Goal: Complete application form: Complete application form

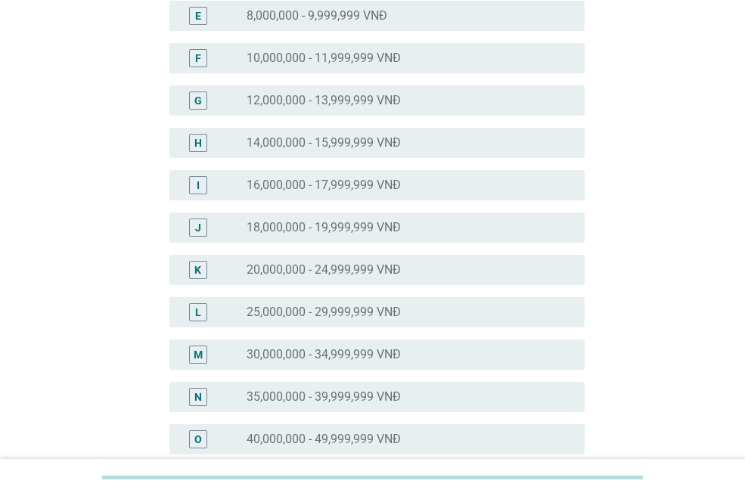
scroll to position [331, 0]
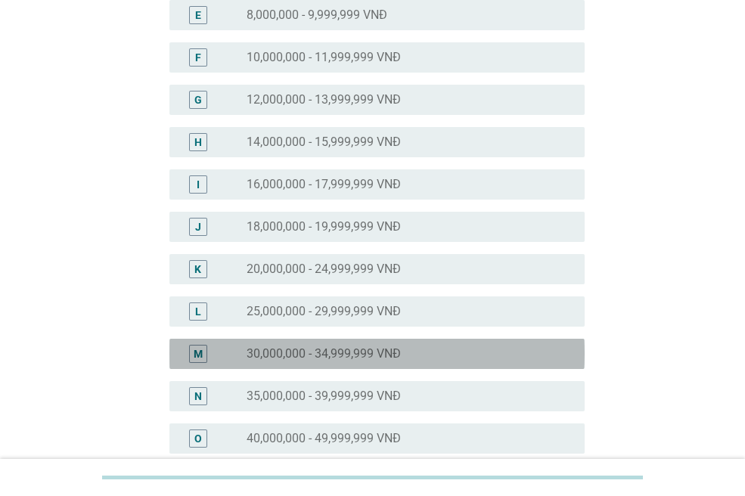
click at [384, 357] on label "30,000,000 - 34,999,999 VNĐ" at bounding box center [324, 354] width 154 height 15
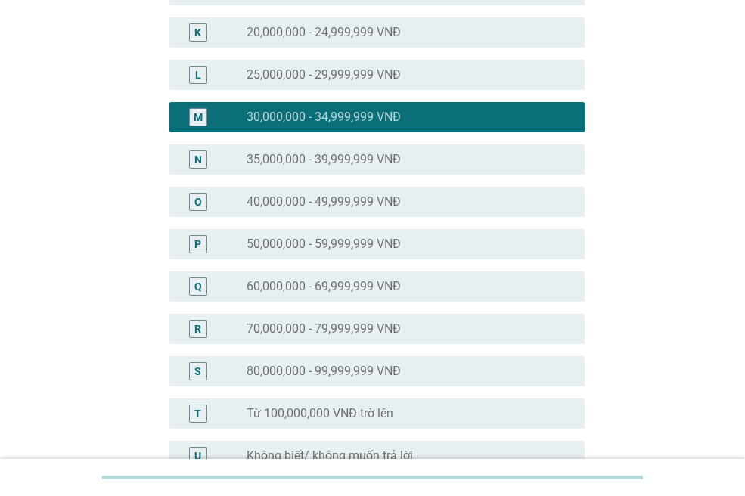
scroll to position [737, 0]
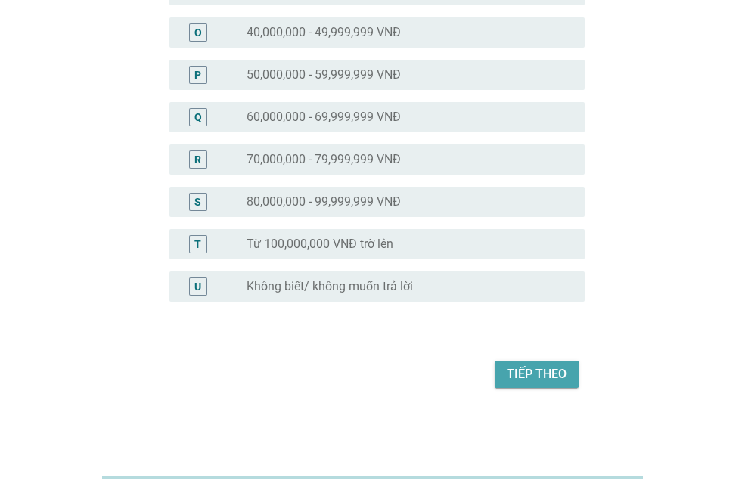
click at [521, 371] on div "Tiếp theo" at bounding box center [537, 375] width 60 height 18
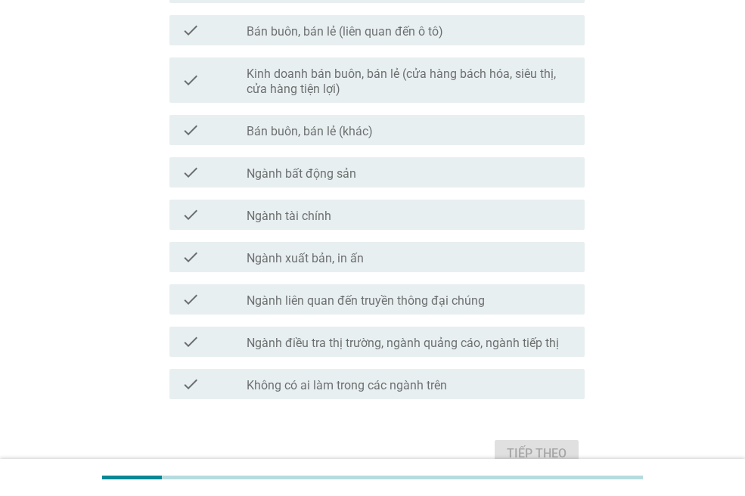
scroll to position [783, 0]
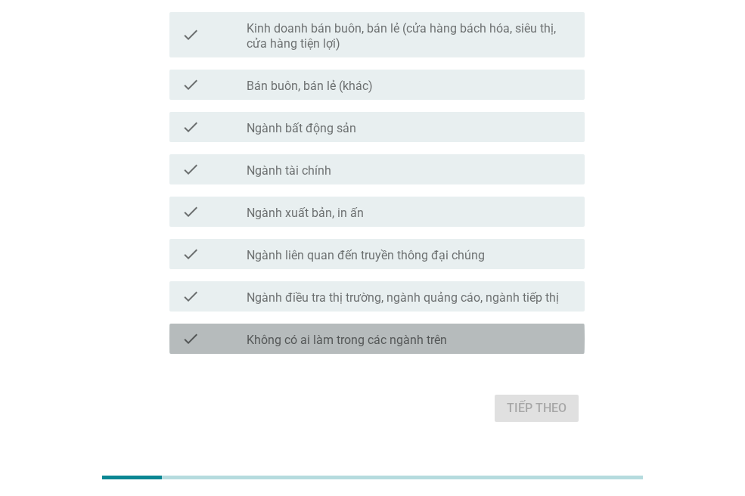
click at [426, 339] on label "Không có ai làm trong các ngành trên" at bounding box center [347, 340] width 201 height 15
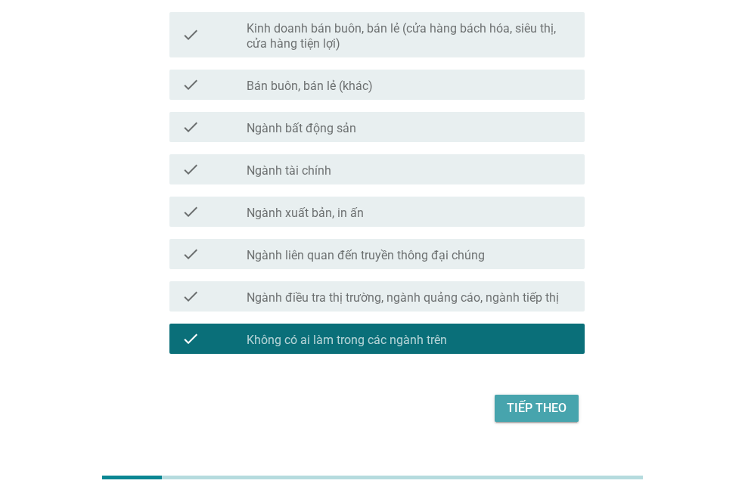
click at [530, 402] on div "Tiếp theo" at bounding box center [537, 409] width 60 height 18
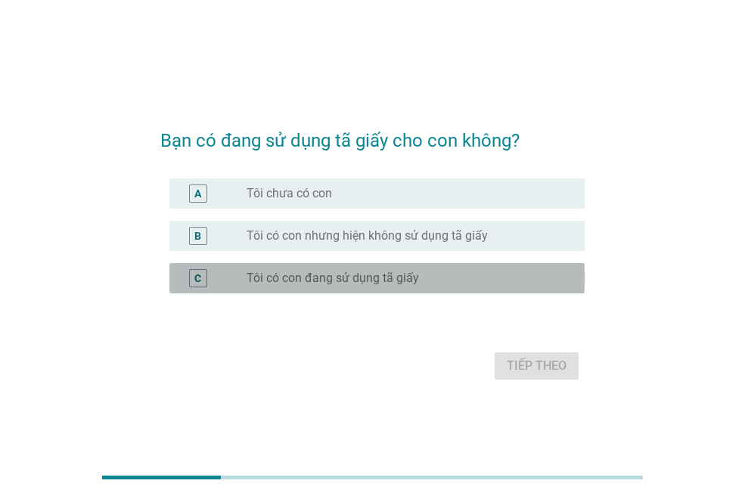
click at [391, 280] on label "Tôi có con đang sử dụng tã giấy" at bounding box center [333, 278] width 173 height 15
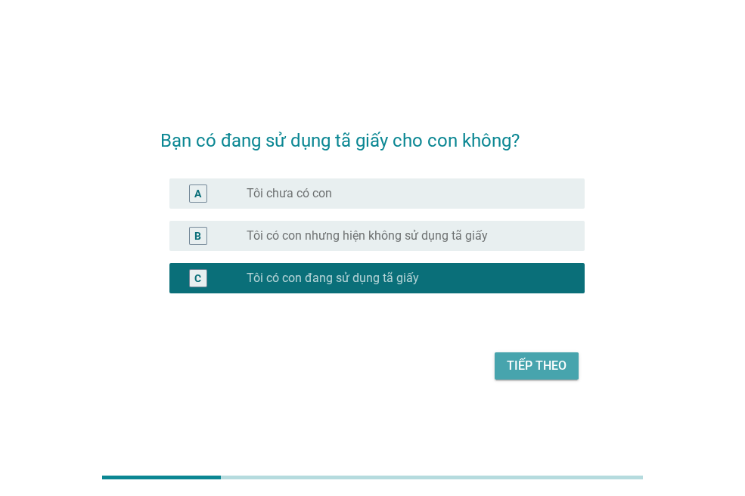
click at [534, 366] on div "Tiếp theo" at bounding box center [537, 366] width 60 height 18
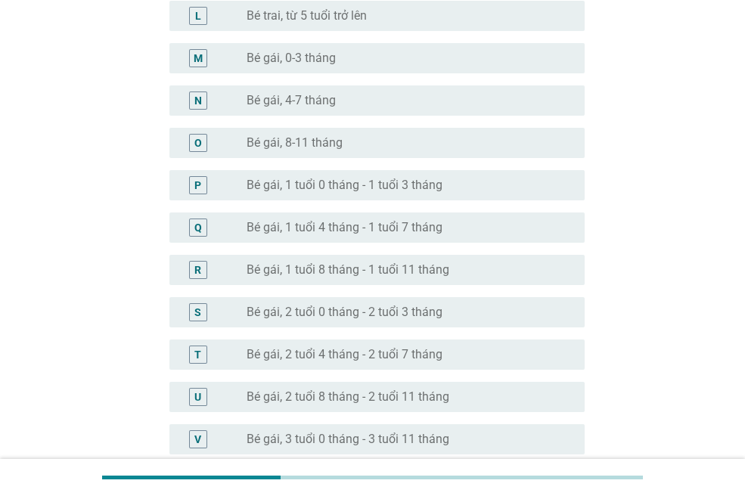
scroll to position [714, 0]
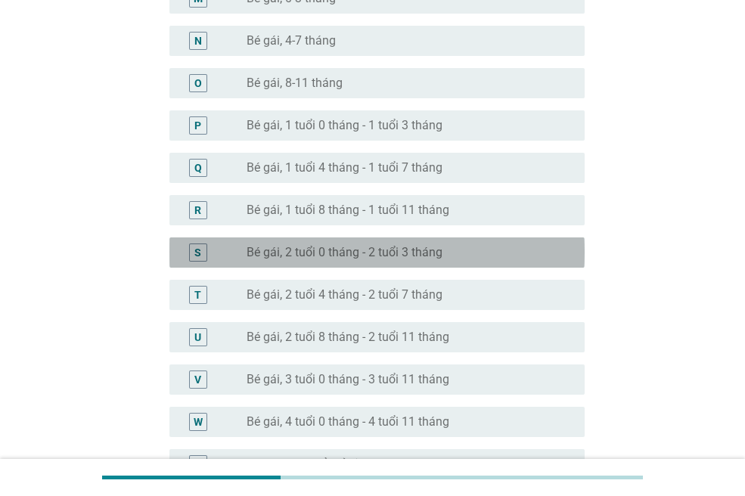
click at [425, 262] on div "S radio_button_unchecked Bé gái, 2 tuổi 0 tháng - 2 tuổi 3 tháng" at bounding box center [377, 253] width 415 height 30
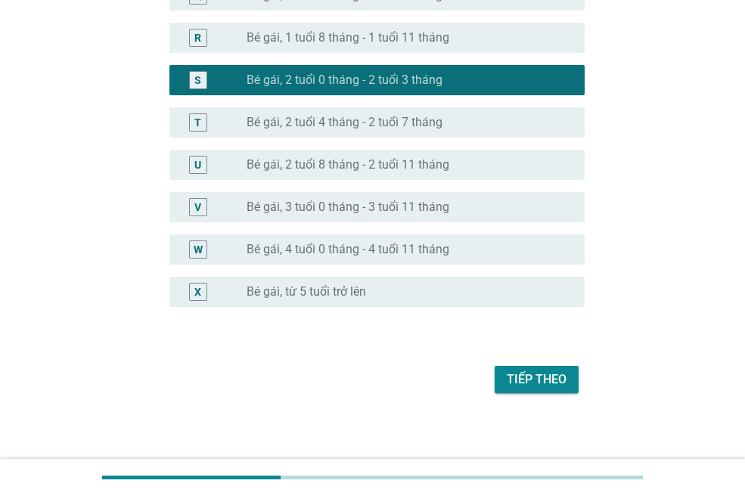
scroll to position [890, 0]
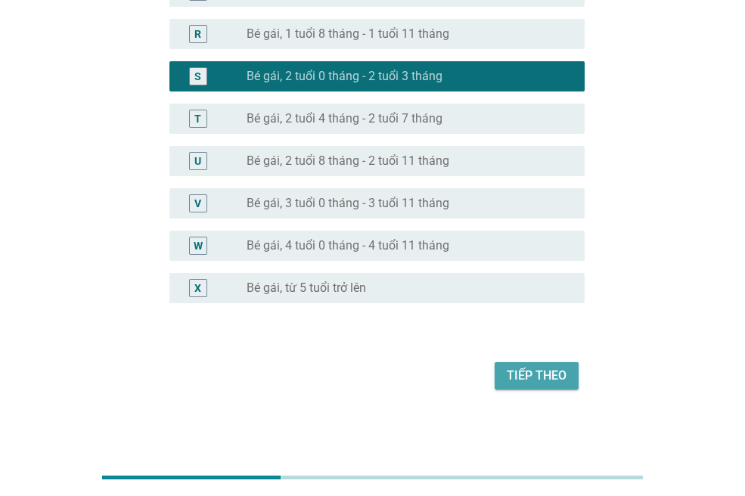
click at [526, 372] on div "Tiếp theo" at bounding box center [537, 376] width 60 height 18
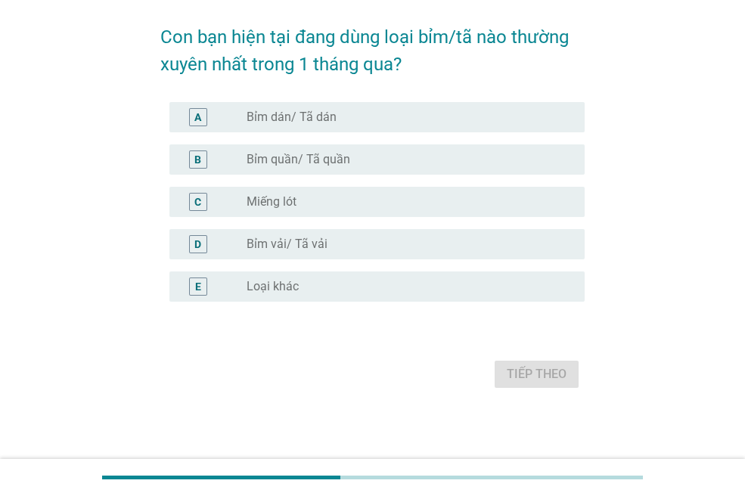
scroll to position [0, 0]
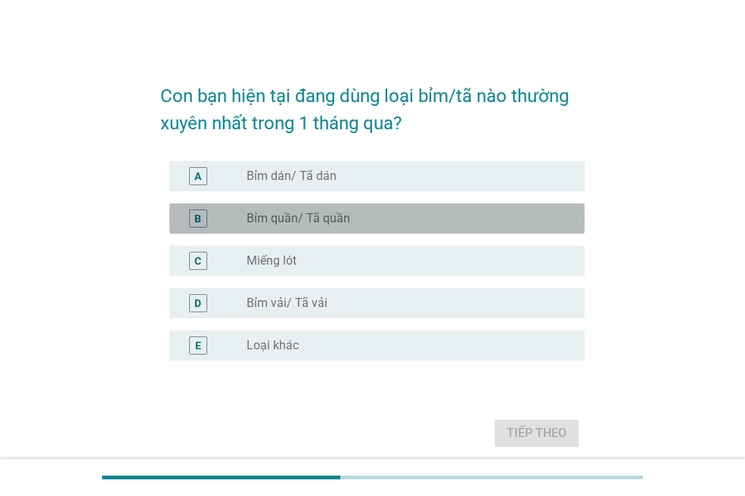
click at [406, 219] on div "radio_button_unchecked Bỉm quần/ Tã quần" at bounding box center [404, 218] width 314 height 15
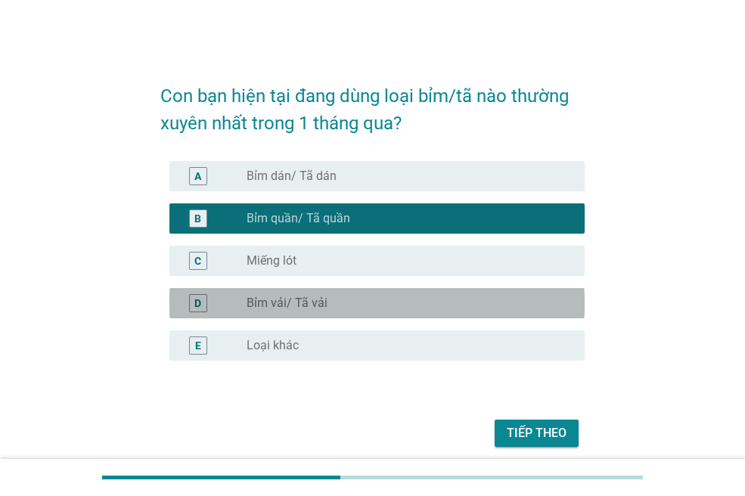
click at [372, 300] on div "radio_button_unchecked Bỉm vải/ Tã vải" at bounding box center [404, 303] width 314 height 15
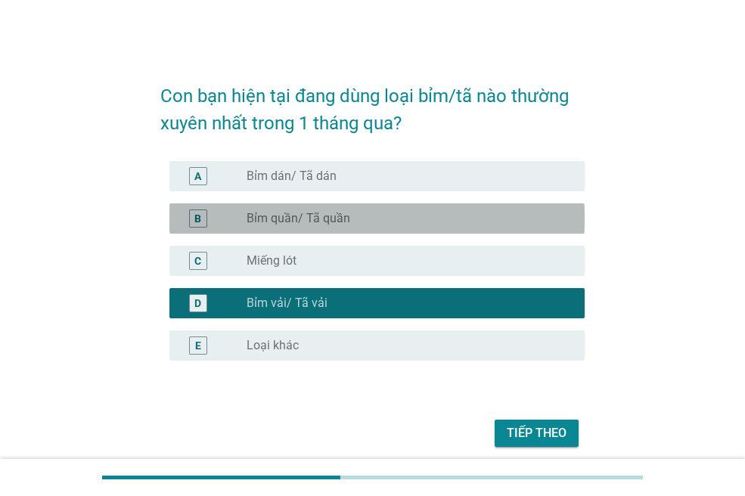
click at [358, 223] on div "radio_button_unchecked Bỉm quần/ Tã quần" at bounding box center [404, 218] width 314 height 15
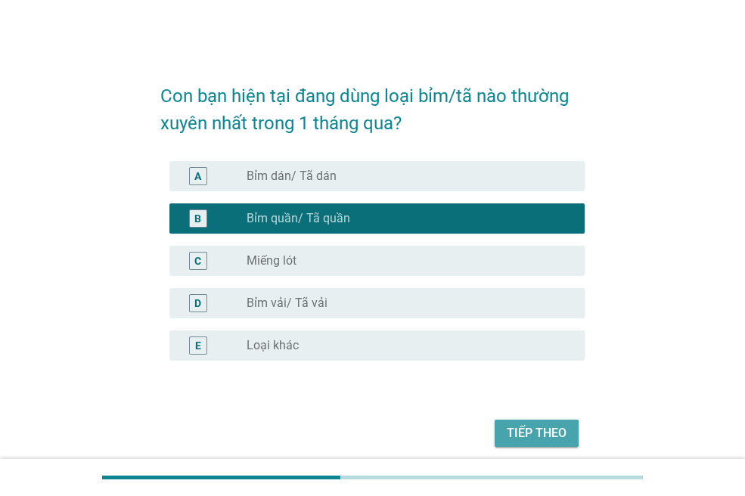
click at [554, 431] on div "Tiếp theo" at bounding box center [537, 434] width 60 height 18
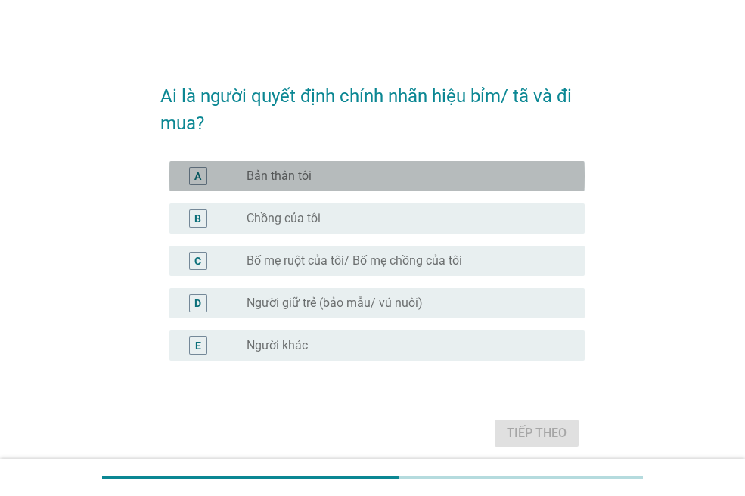
click at [382, 181] on div "radio_button_unchecked Bản thân tôi" at bounding box center [404, 176] width 314 height 15
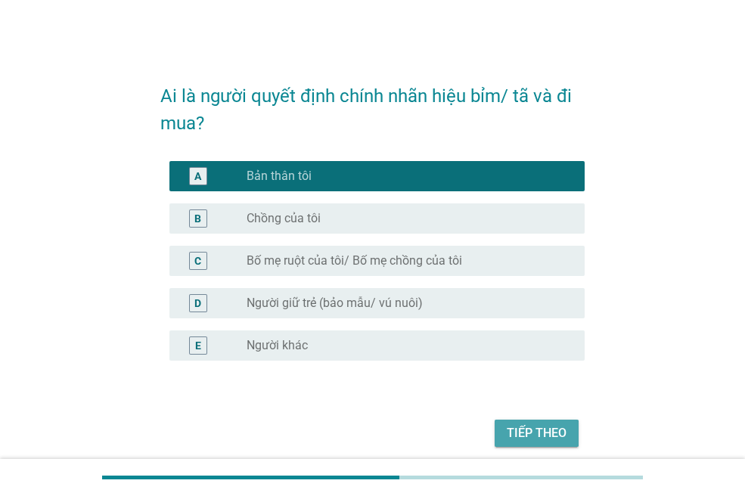
click at [527, 430] on div "Tiếp theo" at bounding box center [537, 434] width 60 height 18
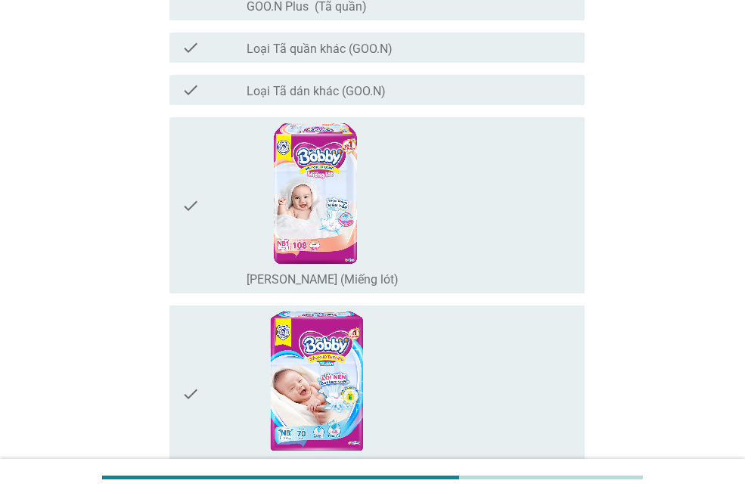
scroll to position [1513, 0]
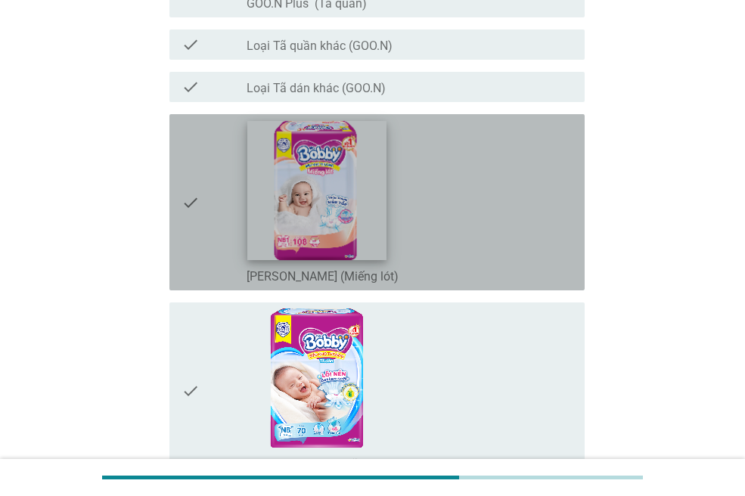
click at [322, 215] on img at bounding box center [316, 190] width 139 height 139
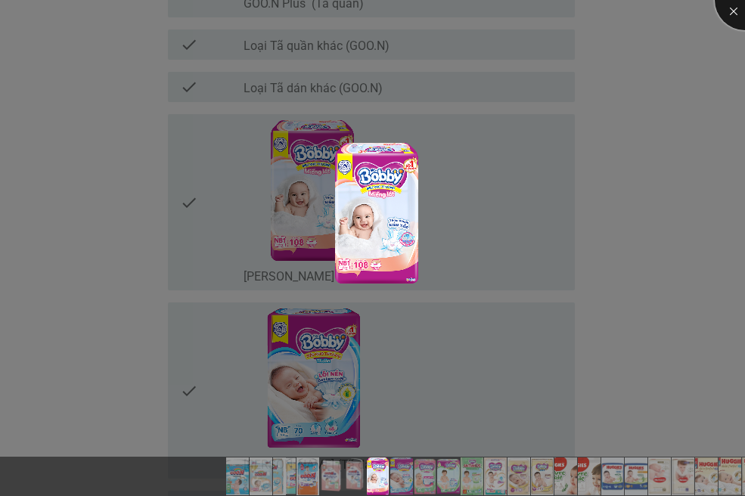
click at [734, 14] on div at bounding box center [745, 0] width 61 height 61
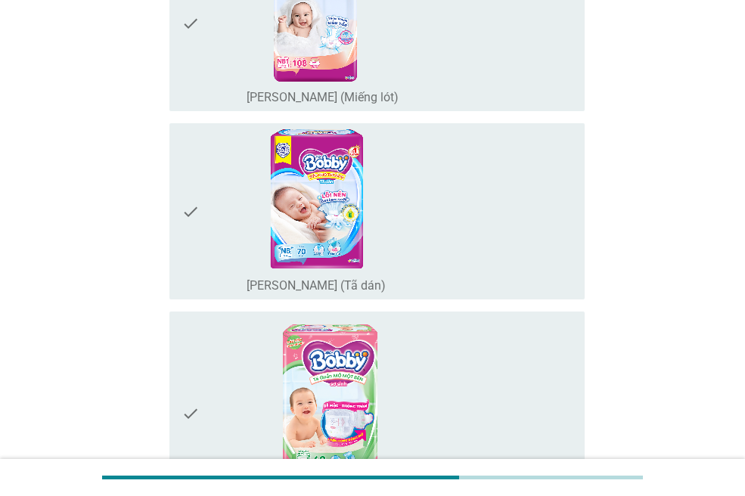
scroll to position [1735, 0]
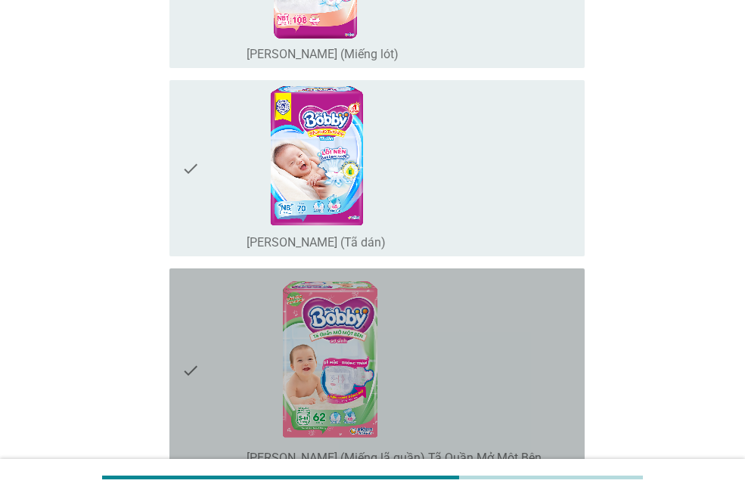
click at [448, 312] on div "check_box_outline_blank [PERSON_NAME] (Miếng lã quần) Tã Quần Mở Một Bên" at bounding box center [410, 370] width 326 height 191
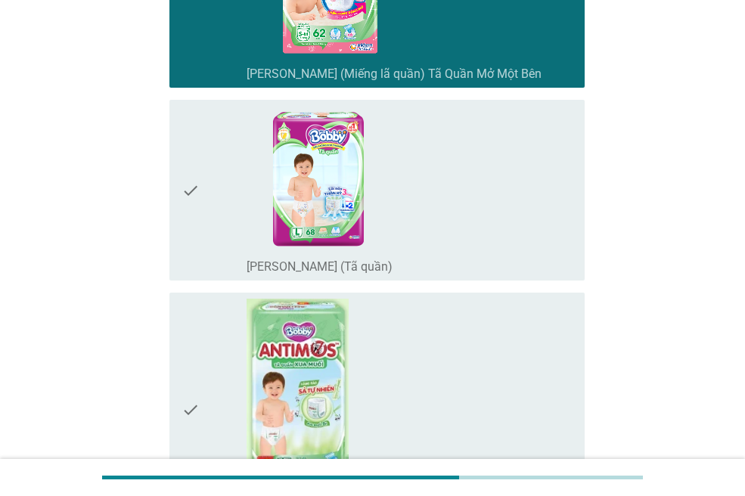
scroll to position [2134, 0]
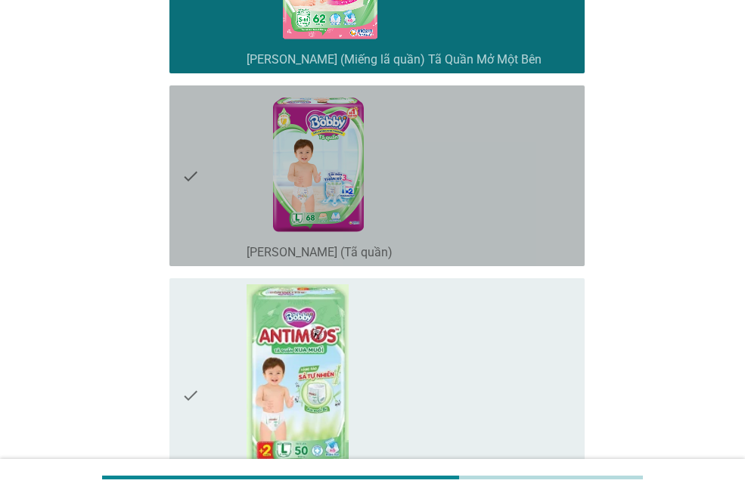
click at [217, 192] on div "check" at bounding box center [214, 176] width 65 height 169
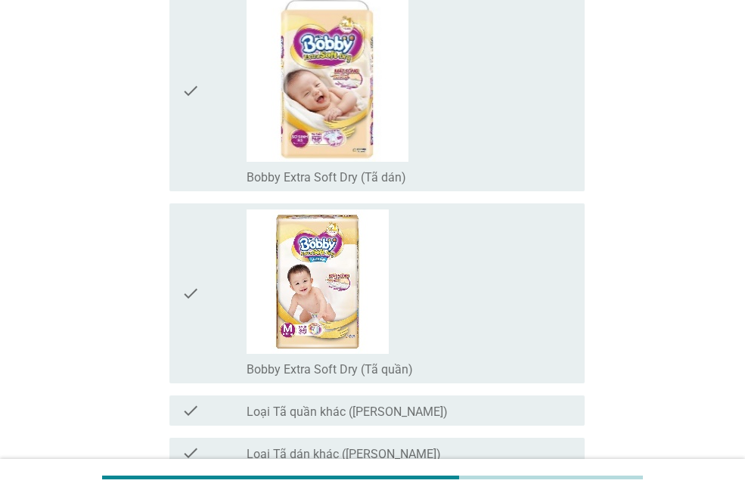
scroll to position [2915, 0]
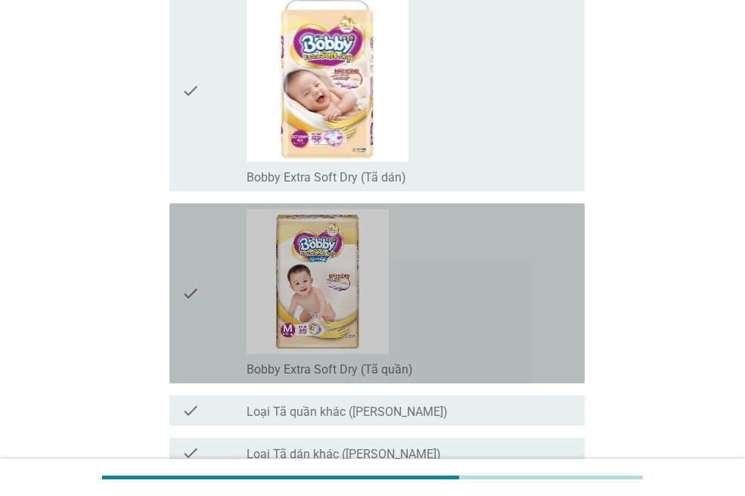
click at [217, 320] on div "check" at bounding box center [214, 294] width 65 height 168
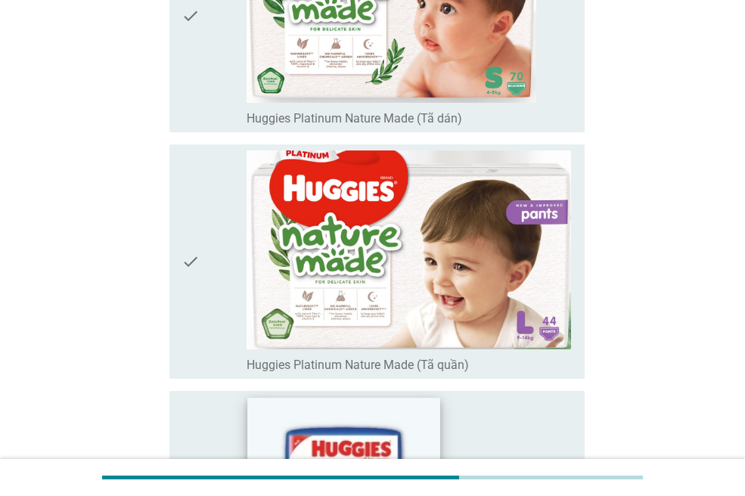
scroll to position [3496, 0]
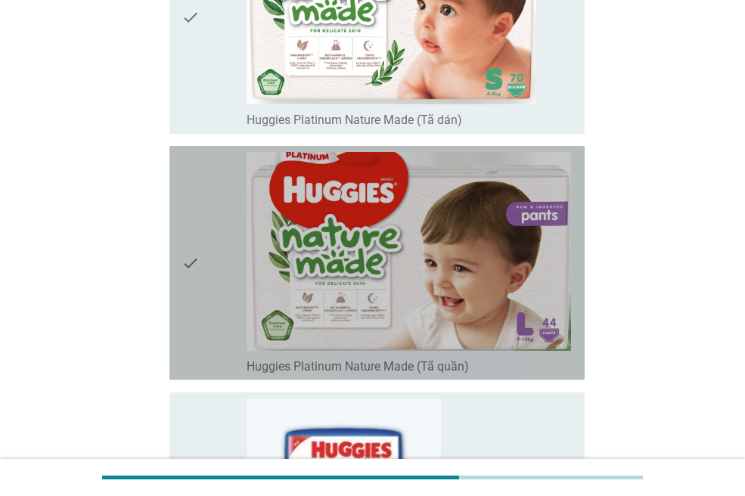
click at [216, 252] on div "check" at bounding box center [214, 263] width 65 height 222
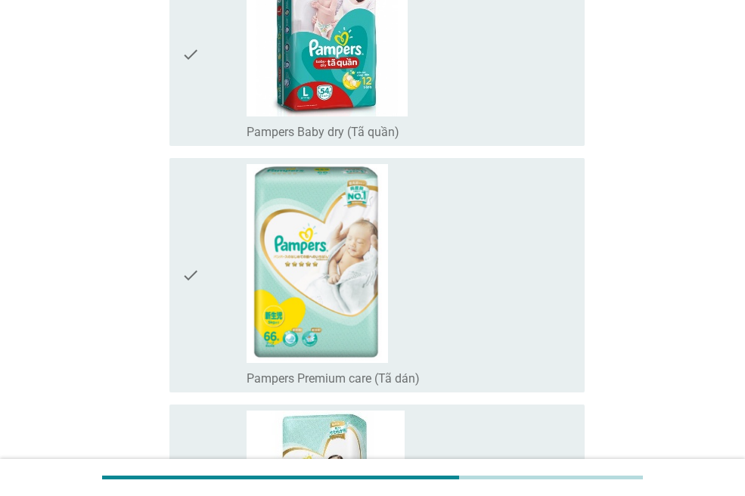
scroll to position [5690, 0]
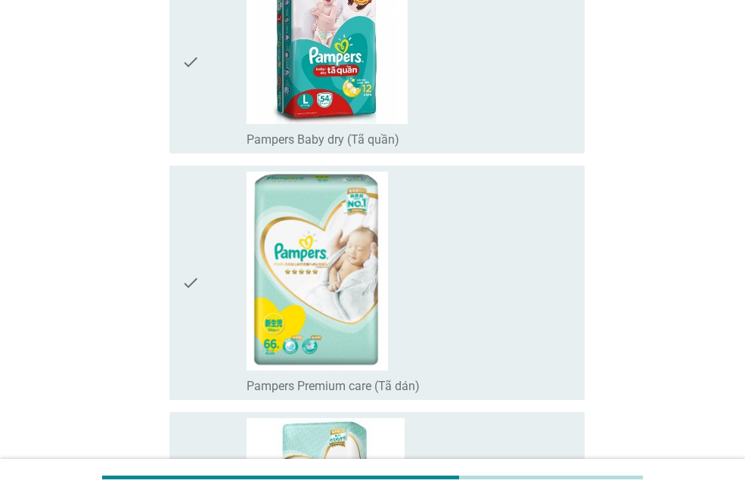
click at [211, 138] on div "check" at bounding box center [214, 62] width 65 height 172
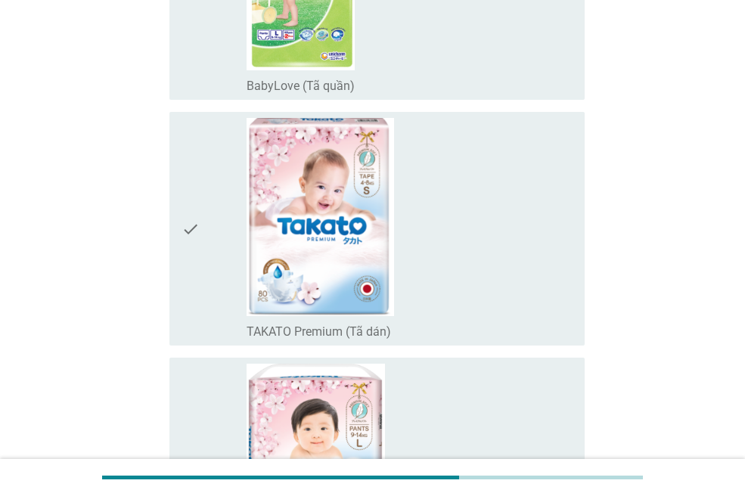
scroll to position [11353, 0]
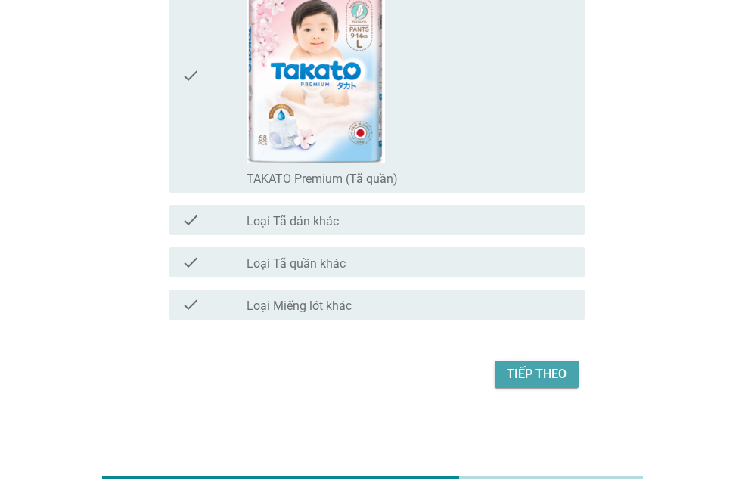
click at [515, 366] on div "Tiếp theo" at bounding box center [537, 375] width 60 height 18
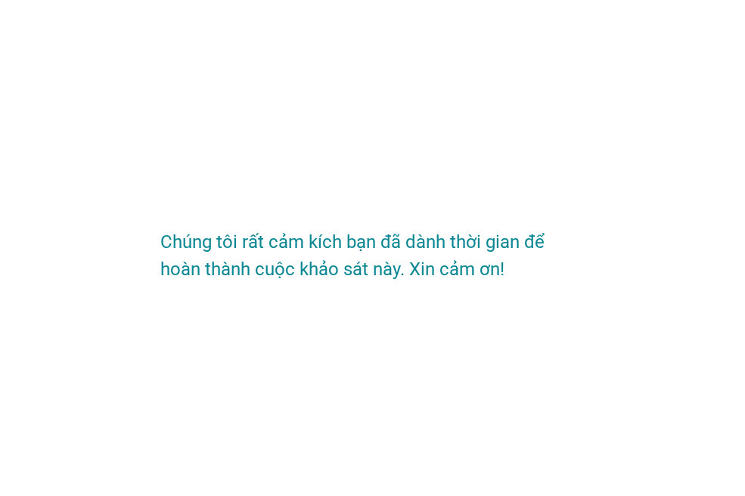
scroll to position [0, 0]
